Goal: Check status

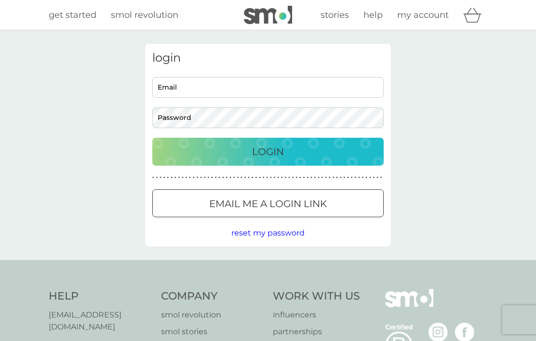
click at [289, 81] on input "Email" at bounding box center [267, 87] width 231 height 21
type input "[EMAIL_ADDRESS][DOMAIN_NAME]"
click at [268, 151] on button "Login" at bounding box center [267, 152] width 231 height 28
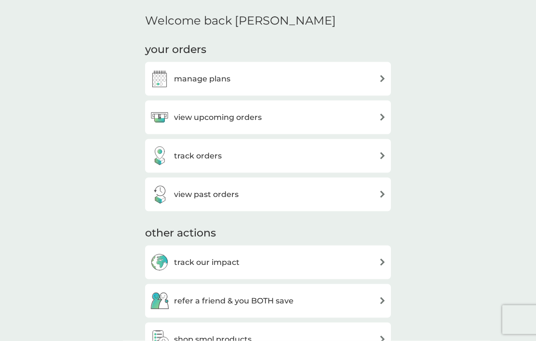
scroll to position [284, 0]
click at [251, 150] on div "track orders" at bounding box center [268, 154] width 236 height 19
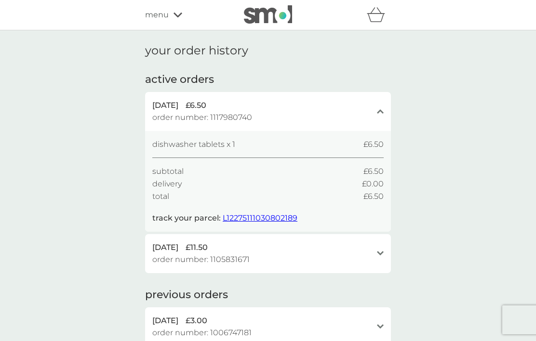
click at [270, 217] on span "L12275111030802189" at bounding box center [260, 217] width 75 height 9
